Goal: Find contact information

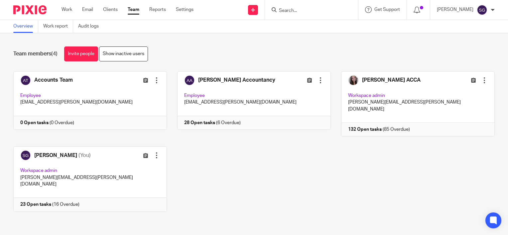
click at [300, 12] on input "Search" at bounding box center [308, 11] width 60 height 6
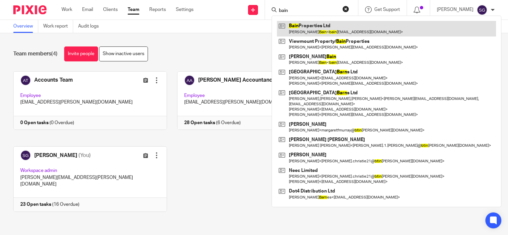
type input "bain"
click at [305, 26] on link at bounding box center [386, 28] width 219 height 15
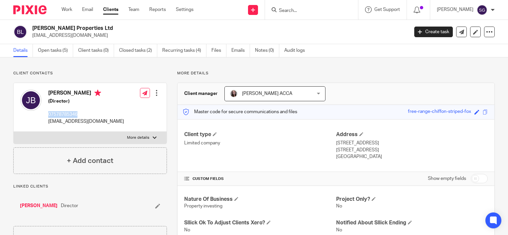
drag, startPoint x: 79, startPoint y: 114, endPoint x: 46, endPoint y: 114, distance: 32.9
click at [46, 114] on div "[PERSON_NAME] (Director) 07578785346 [EMAIL_ADDRESS][DOMAIN_NAME]" at bounding box center [72, 107] width 104 height 42
copy p "07578785346"
